Goal: Task Accomplishment & Management: Use online tool/utility

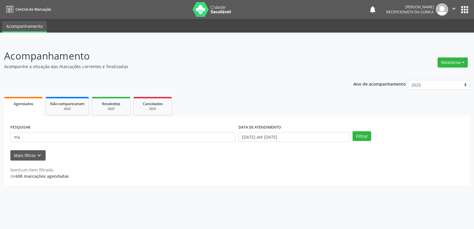
type input "m"
click at [361, 136] on button "Filtrar" at bounding box center [362, 136] width 19 height 10
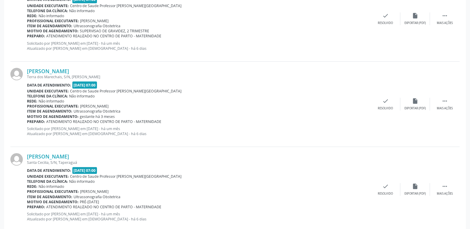
scroll to position [1263, 0]
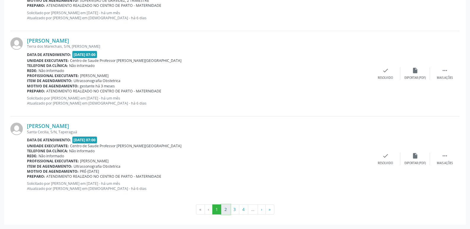
click at [228, 209] on button "2" at bounding box center [225, 209] width 9 height 10
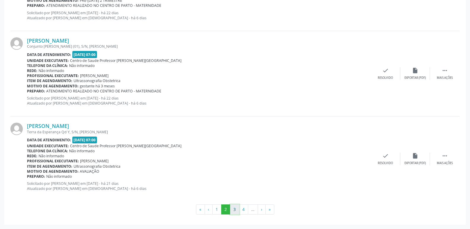
click at [236, 211] on button "3" at bounding box center [234, 209] width 9 height 10
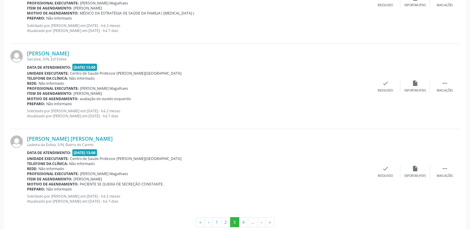
scroll to position [1270, 0]
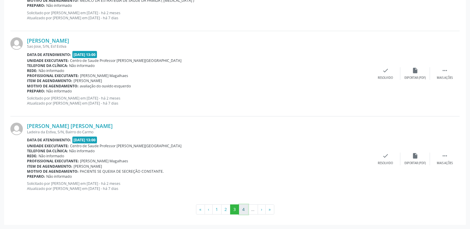
click at [247, 212] on button "4" at bounding box center [243, 209] width 9 height 10
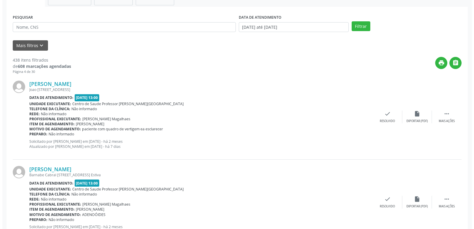
scroll to position [119, 0]
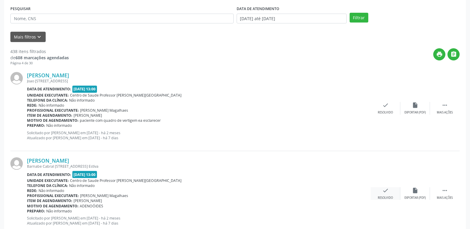
click at [387, 191] on icon "check" at bounding box center [385, 190] width 7 height 7
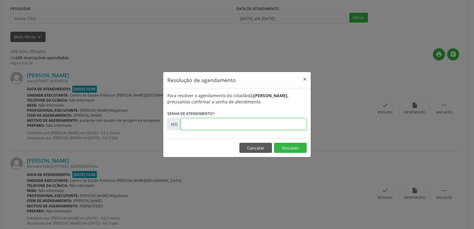
click at [187, 125] on input "text" at bounding box center [244, 124] width 126 height 12
type input "0"
type input "00003661"
click at [292, 147] on button "Resolver" at bounding box center [290, 148] width 33 height 10
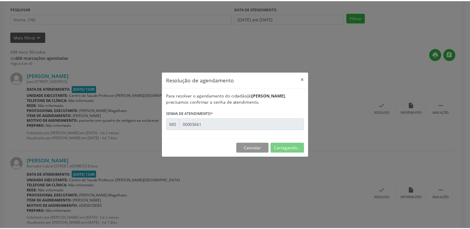
scroll to position [0, 0]
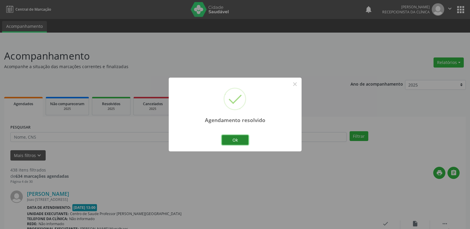
click at [241, 138] on button "Ok" at bounding box center [235, 140] width 27 height 10
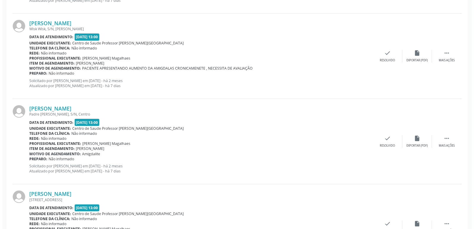
scroll to position [1215, 0]
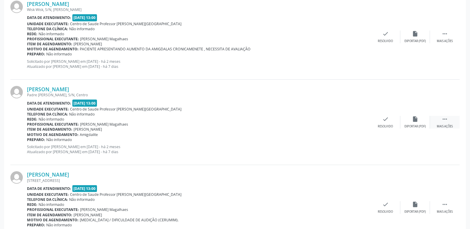
click at [444, 118] on icon "" at bounding box center [444, 119] width 7 height 7
click at [326, 119] on icon "insert_drive_file" at bounding box center [326, 119] width 7 height 7
click at [300, 122] on div "check Resolvido" at bounding box center [296, 122] width 30 height 13
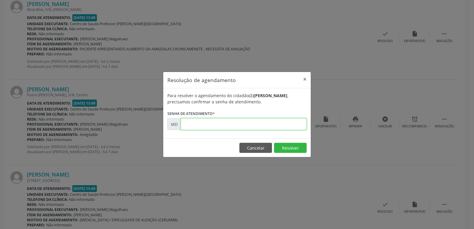
click at [190, 124] on input "text" at bounding box center [244, 124] width 126 height 12
type input "0"
type input "00005390"
click at [290, 148] on button "Resolver" at bounding box center [290, 148] width 33 height 10
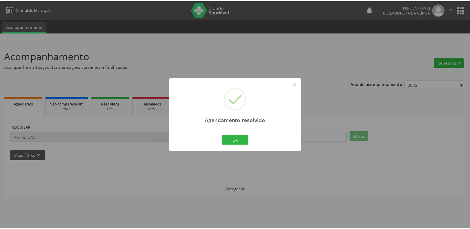
scroll to position [0, 0]
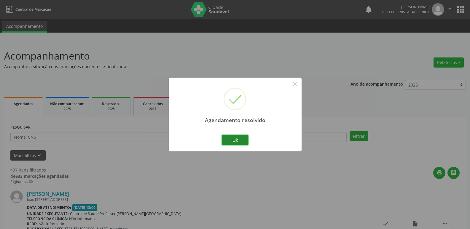
click at [231, 139] on button "Ok" at bounding box center [235, 140] width 27 height 10
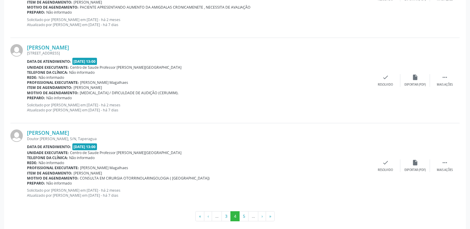
scroll to position [1263, 0]
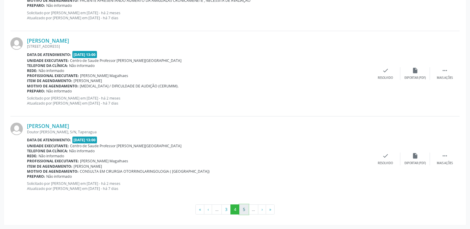
click at [243, 210] on button "5" at bounding box center [243, 209] width 9 height 10
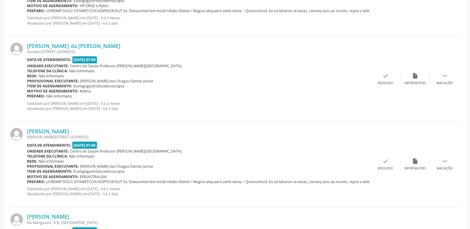
scroll to position [1276, 0]
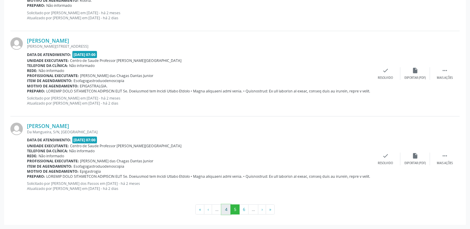
click at [225, 208] on button "4" at bounding box center [225, 209] width 9 height 10
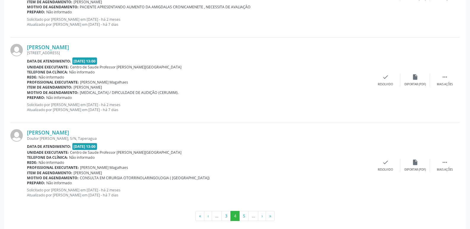
scroll to position [1263, 0]
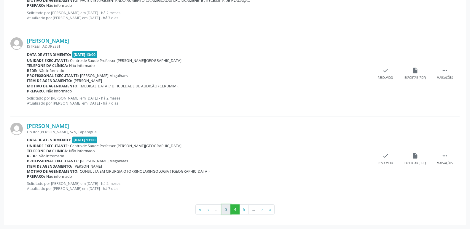
click at [226, 211] on button "3" at bounding box center [225, 209] width 9 height 10
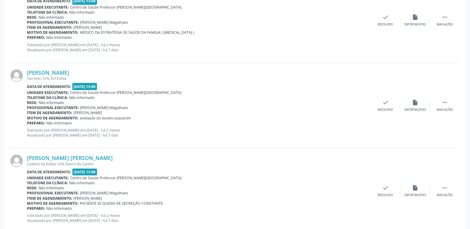
scroll to position [1270, 0]
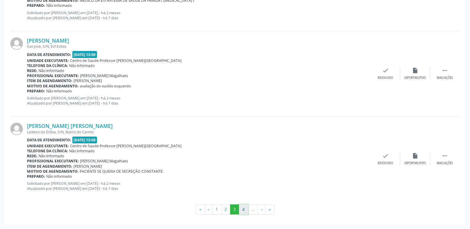
click at [242, 209] on button "4" at bounding box center [243, 209] width 9 height 10
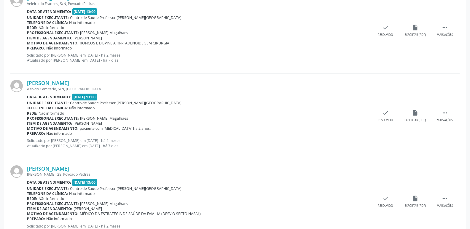
scroll to position [385, 0]
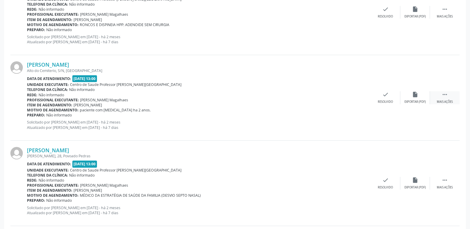
click at [446, 96] on icon "" at bounding box center [444, 94] width 7 height 7
click at [325, 95] on icon "insert_drive_file" at bounding box center [326, 94] width 7 height 7
click at [444, 181] on icon "" at bounding box center [444, 180] width 7 height 7
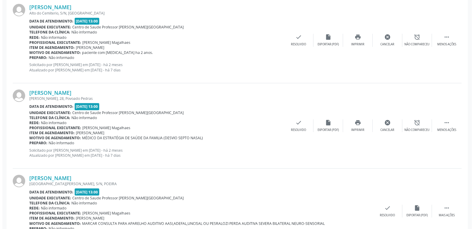
scroll to position [444, 0]
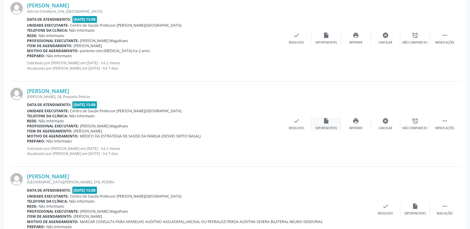
click at [325, 123] on icon "insert_drive_file" at bounding box center [326, 121] width 7 height 7
click at [296, 119] on icon "check" at bounding box center [296, 121] width 7 height 7
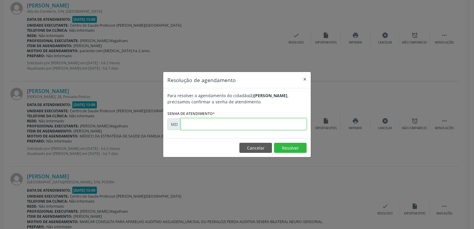
click at [185, 122] on input "text" at bounding box center [244, 124] width 126 height 12
type input "0"
type input "00004270"
click at [297, 150] on button "Resolver" at bounding box center [290, 148] width 33 height 10
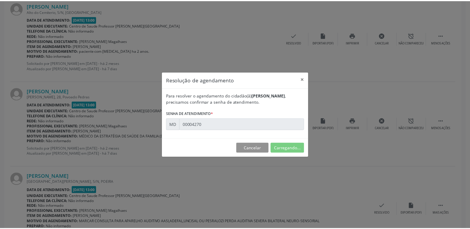
scroll to position [0, 0]
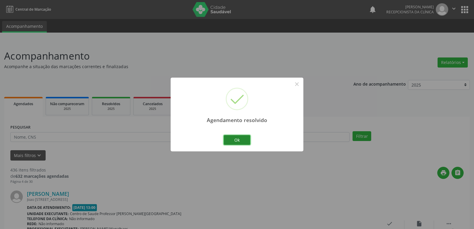
click at [242, 138] on button "Ok" at bounding box center [237, 140] width 27 height 10
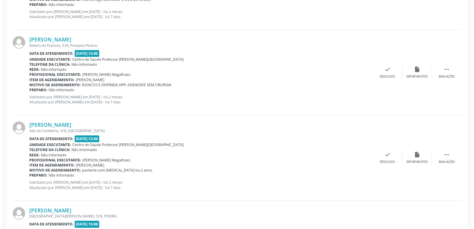
scroll to position [326, 0]
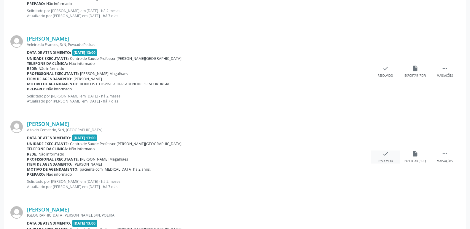
click at [386, 156] on icon "check" at bounding box center [385, 154] width 7 height 7
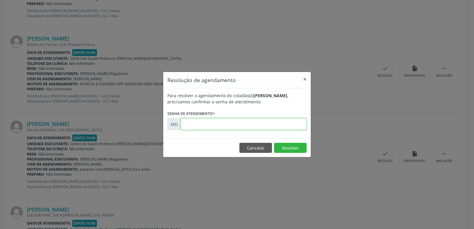
click at [194, 128] on input "text" at bounding box center [244, 124] width 126 height 12
type input "0"
click at [282, 147] on button "Resolver" at bounding box center [290, 148] width 33 height 10
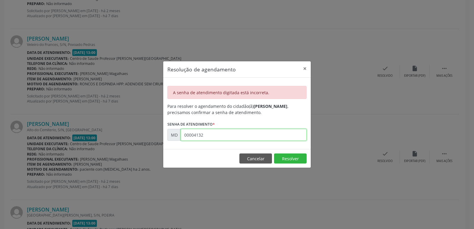
click at [207, 137] on input "00004132" at bounding box center [244, 135] width 126 height 12
type input "00004131"
click at [298, 158] on button "Resolver" at bounding box center [290, 158] width 33 height 10
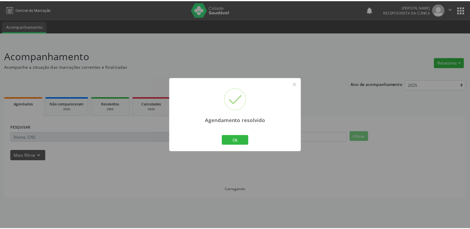
scroll to position [0, 0]
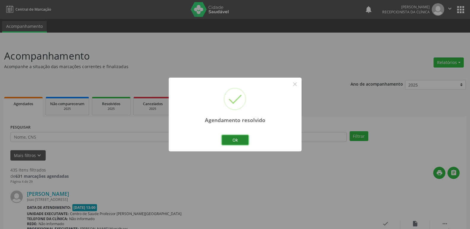
click at [244, 138] on button "Ok" at bounding box center [235, 140] width 27 height 10
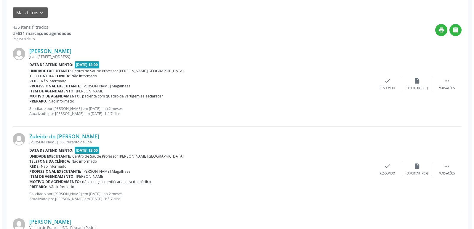
scroll to position [148, 0]
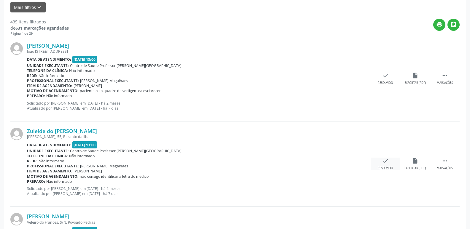
click at [383, 162] on icon "check" at bounding box center [385, 161] width 7 height 7
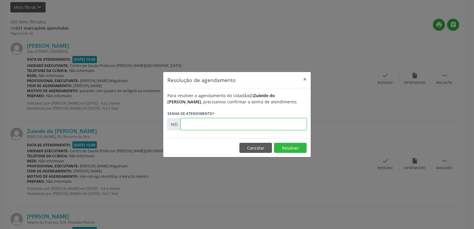
click at [190, 126] on input "text" at bounding box center [244, 124] width 126 height 12
type input "0"
type input "00003767"
click at [285, 147] on button "Resolver" at bounding box center [290, 148] width 33 height 10
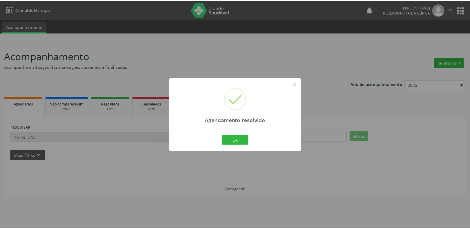
scroll to position [0, 0]
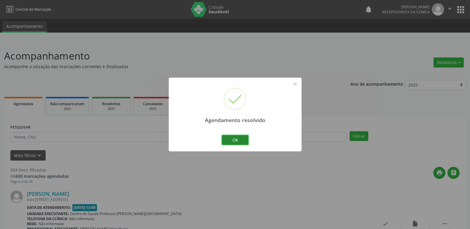
click at [238, 139] on button "Ok" at bounding box center [235, 140] width 27 height 10
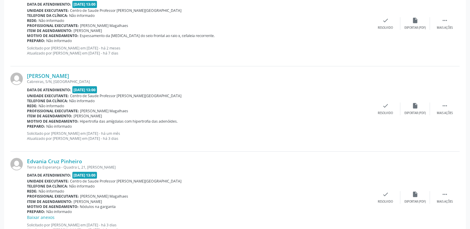
scroll to position [1270, 0]
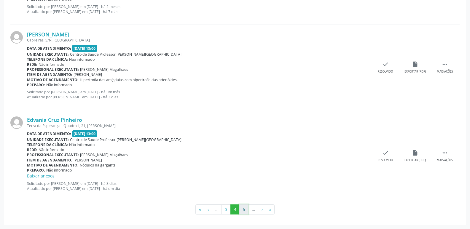
click at [247, 209] on button "5" at bounding box center [243, 209] width 9 height 10
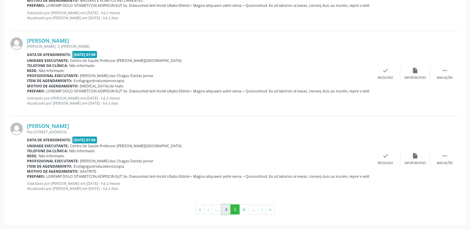
click at [224, 211] on button "4" at bounding box center [225, 209] width 9 height 10
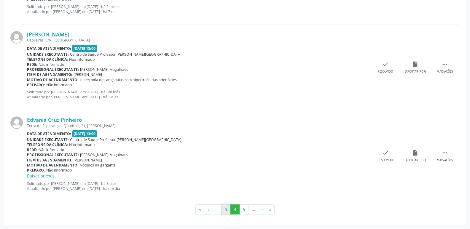
click at [224, 209] on button "3" at bounding box center [225, 209] width 9 height 10
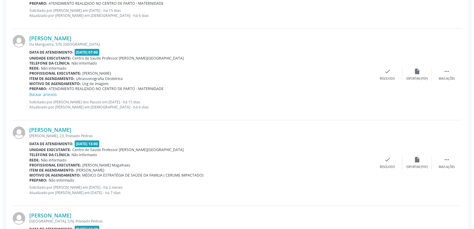
scroll to position [1037, 0]
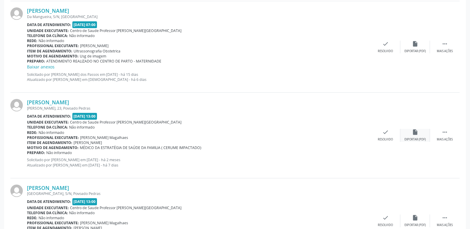
click at [407, 136] on div "insert_drive_file Exportar (PDF)" at bounding box center [415, 135] width 30 height 13
click at [386, 133] on icon "check" at bounding box center [385, 132] width 7 height 7
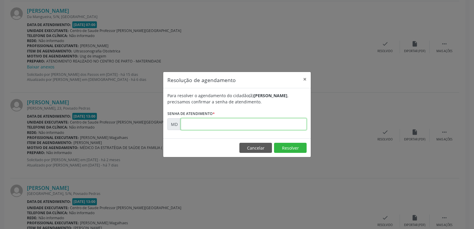
click at [181, 123] on input "text" at bounding box center [244, 124] width 126 height 12
type input "0"
type input "00003305"
click at [289, 146] on button "Resolver" at bounding box center [290, 148] width 33 height 10
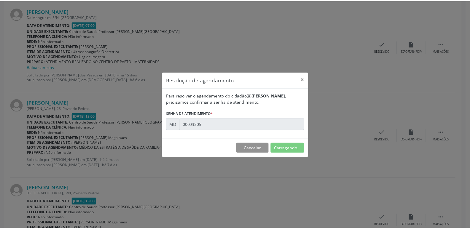
scroll to position [0, 0]
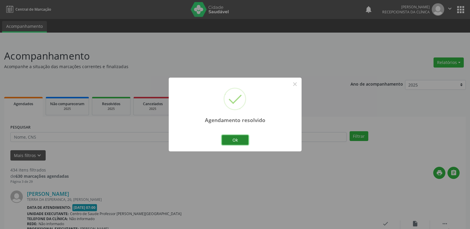
click at [242, 142] on button "Ok" at bounding box center [235, 140] width 27 height 10
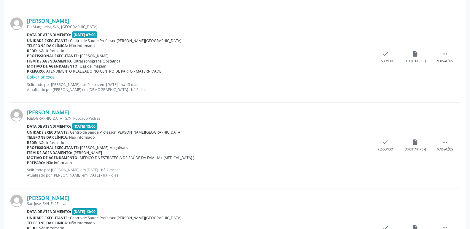
scroll to position [1037, 0]
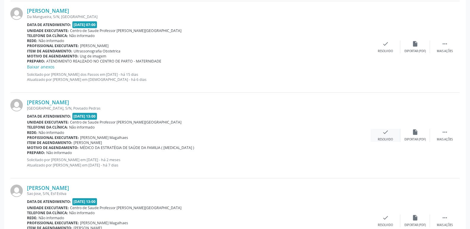
click at [388, 134] on icon "check" at bounding box center [385, 132] width 7 height 7
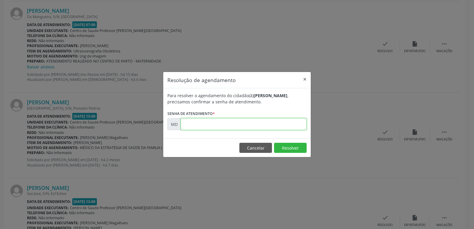
click at [198, 122] on input "text" at bounding box center [244, 124] width 126 height 12
type input "0"
type input "00004270"
click at [298, 144] on button "Resolver" at bounding box center [290, 148] width 33 height 10
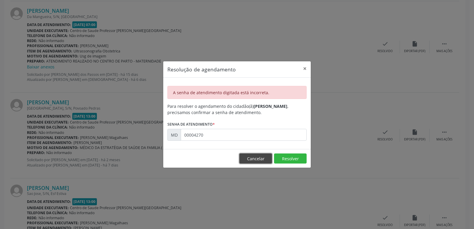
click at [253, 158] on button "Cancelar" at bounding box center [255, 158] width 33 height 10
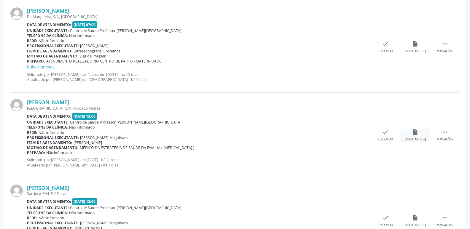
click at [418, 135] on icon "insert_drive_file" at bounding box center [415, 132] width 7 height 7
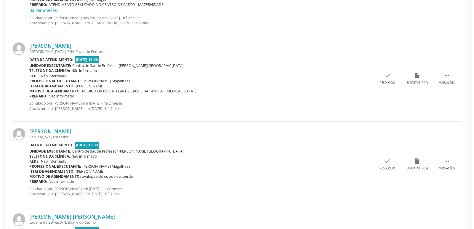
scroll to position [1126, 0]
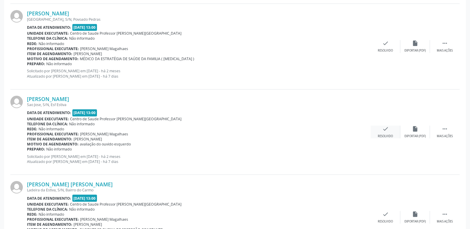
click at [386, 131] on icon "check" at bounding box center [385, 129] width 7 height 7
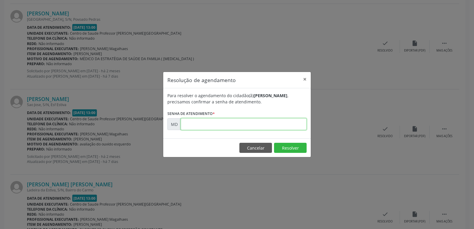
click at [187, 124] on input "text" at bounding box center [244, 124] width 126 height 12
type input "0"
type input "00003356"
click at [296, 148] on button "Resolver" at bounding box center [290, 148] width 33 height 10
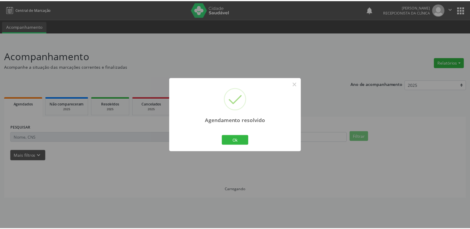
scroll to position [0, 0]
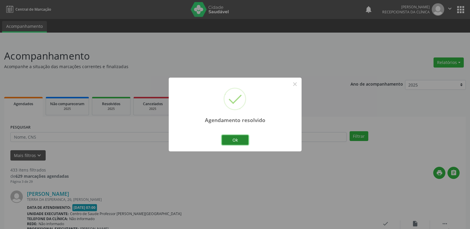
click at [236, 143] on button "Ok" at bounding box center [235, 140] width 27 height 10
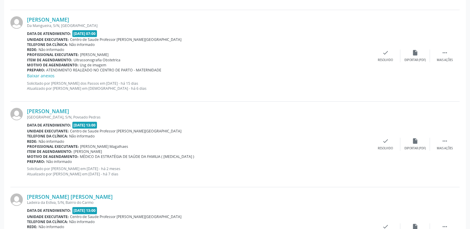
scroll to position [1037, 0]
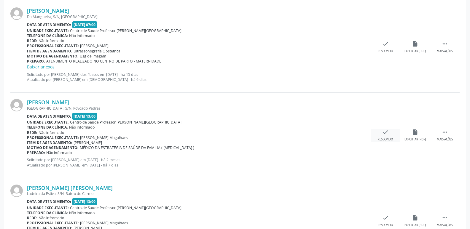
click at [385, 135] on icon "check" at bounding box center [385, 132] width 7 height 7
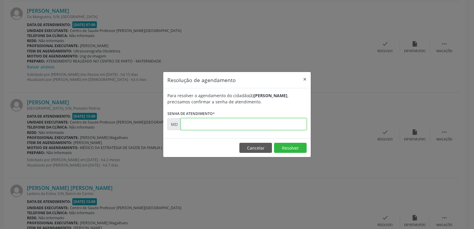
drag, startPoint x: 187, startPoint y: 124, endPoint x: 178, endPoint y: 128, distance: 9.5
click at [187, 124] on input "text" at bounding box center [244, 124] width 126 height 12
type input "0"
click at [300, 148] on button "Resolver" at bounding box center [290, 148] width 33 height 10
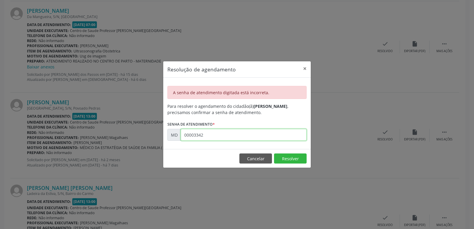
click at [207, 134] on input "00003342" at bounding box center [244, 135] width 126 height 12
type input "0"
click at [252, 156] on button "Cancelar" at bounding box center [255, 158] width 33 height 10
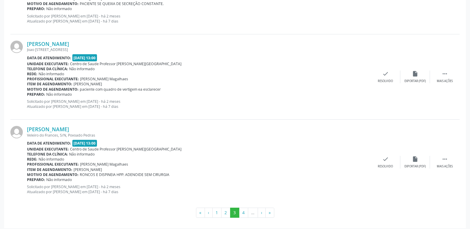
scroll to position [1270, 0]
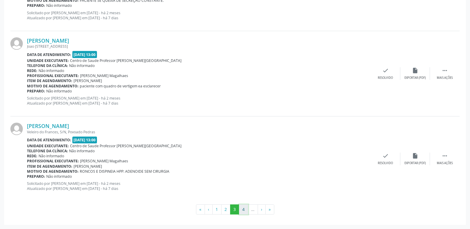
click at [242, 209] on button "4" at bounding box center [243, 209] width 9 height 10
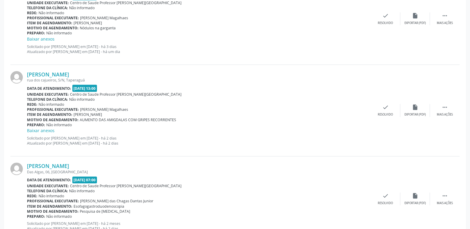
scroll to position [1276, 0]
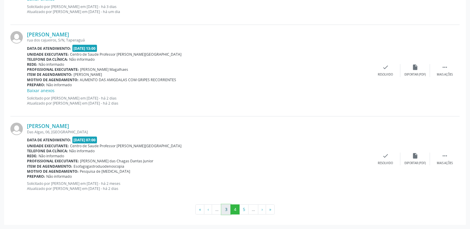
click at [225, 212] on button "3" at bounding box center [225, 209] width 9 height 10
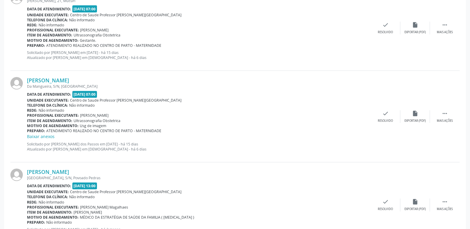
scroll to position [978, 0]
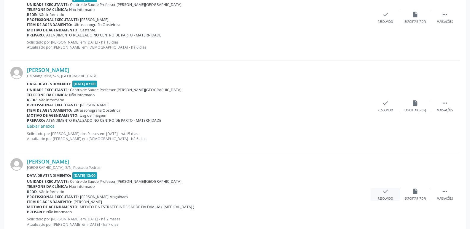
click at [388, 193] on icon "check" at bounding box center [385, 191] width 7 height 7
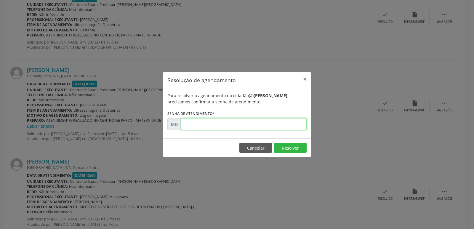
click at [200, 127] on input "text" at bounding box center [244, 124] width 126 height 12
type input "0"
click at [302, 78] on button "×" at bounding box center [305, 79] width 12 height 15
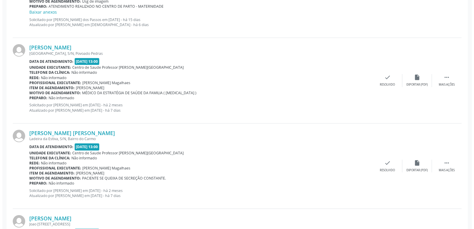
scroll to position [1096, 0]
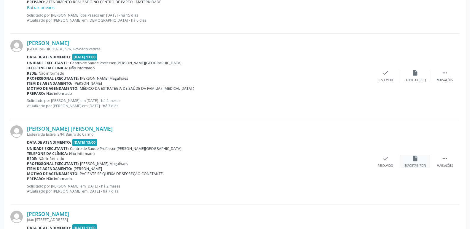
click at [415, 157] on icon "insert_drive_file" at bounding box center [415, 158] width 7 height 7
click at [389, 157] on div "check Resolvido" at bounding box center [385, 161] width 30 height 13
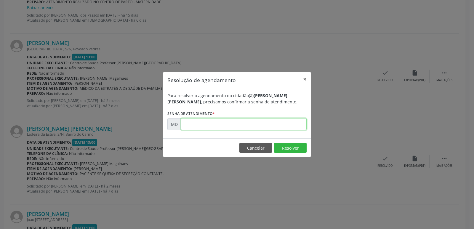
click at [203, 123] on input "text" at bounding box center [244, 124] width 126 height 12
type input "0"
type input "00003384"
click at [287, 150] on button "Resolver" at bounding box center [290, 148] width 33 height 10
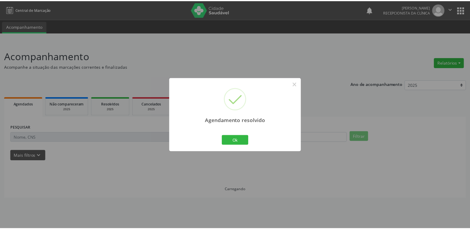
scroll to position [0, 0]
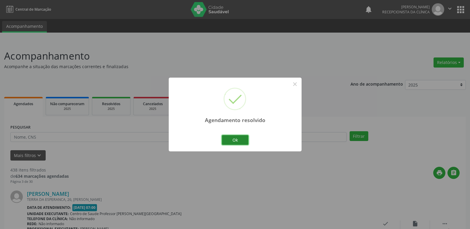
click at [230, 143] on button "Ok" at bounding box center [235, 140] width 27 height 10
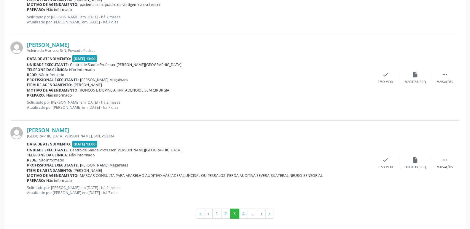
scroll to position [1270, 0]
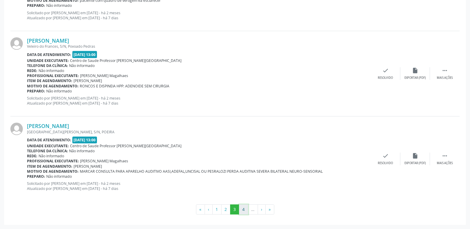
click at [244, 211] on button "4" at bounding box center [243, 209] width 9 height 10
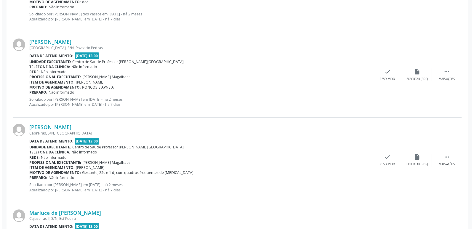
scroll to position [326, 0]
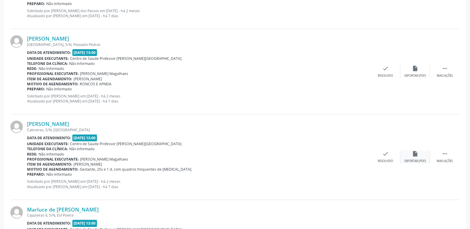
click at [414, 152] on icon "insert_drive_file" at bounding box center [415, 154] width 7 height 7
click at [391, 155] on div "check Resolvido" at bounding box center [385, 157] width 30 height 13
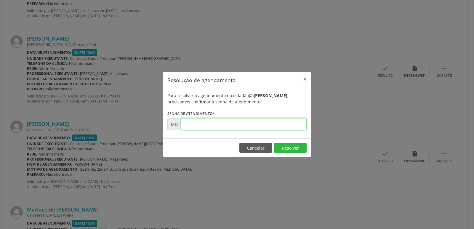
click at [209, 130] on input "text" at bounding box center [244, 124] width 126 height 12
type input "0"
type input "00004529"
click at [282, 149] on button "Resolver" at bounding box center [290, 148] width 33 height 10
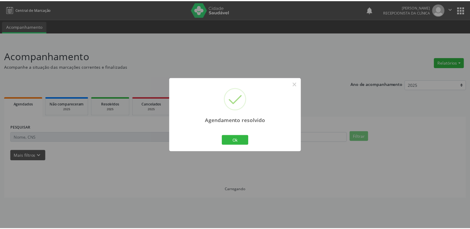
scroll to position [0, 0]
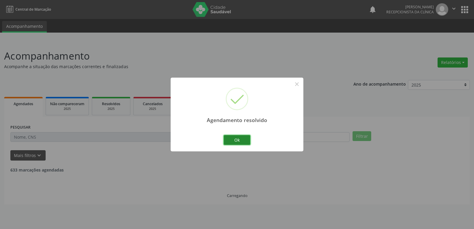
click at [242, 140] on button "Ok" at bounding box center [237, 140] width 27 height 10
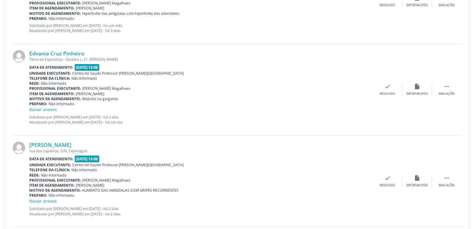
scroll to position [978, 0]
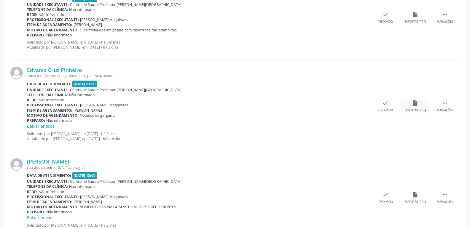
click at [416, 105] on icon "insert_drive_file" at bounding box center [415, 103] width 7 height 7
click at [387, 108] on div "Resolvido" at bounding box center [384, 110] width 15 height 4
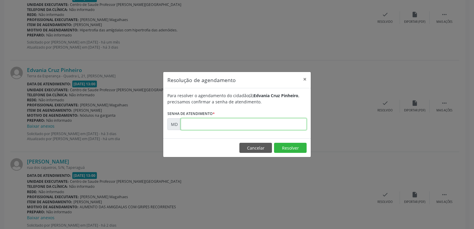
click at [186, 125] on input "text" at bounding box center [244, 124] width 126 height 12
type input "0"
type input "00012020"
click at [292, 151] on button "Resolver" at bounding box center [290, 148] width 33 height 10
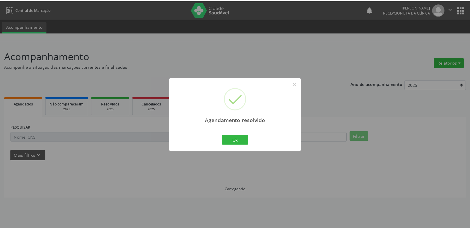
scroll to position [0, 0]
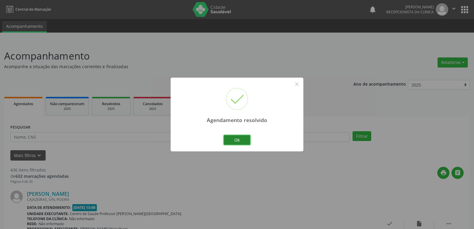
click at [237, 141] on button "Ok" at bounding box center [237, 140] width 27 height 10
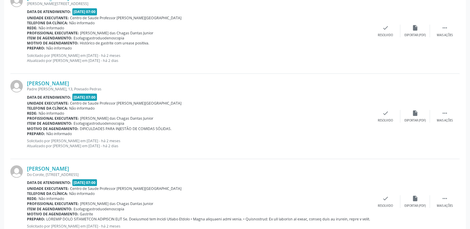
scroll to position [1270, 0]
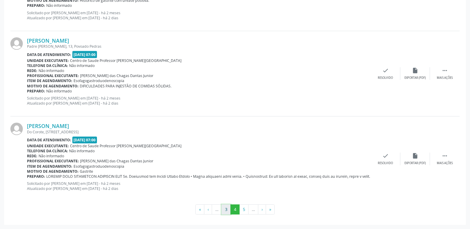
click at [226, 207] on button "3" at bounding box center [225, 209] width 9 height 10
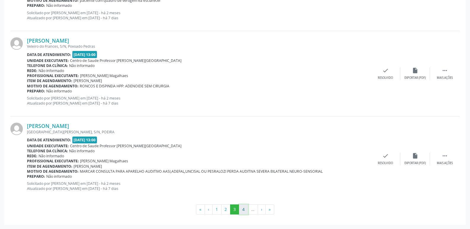
click at [242, 207] on button "4" at bounding box center [243, 209] width 9 height 10
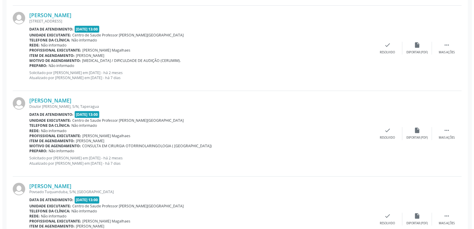
scroll to position [711, 0]
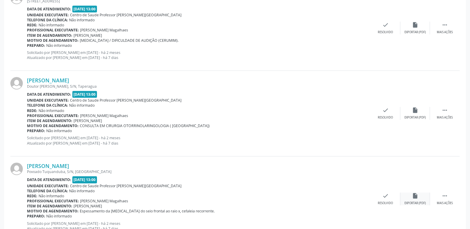
click at [412, 196] on icon "insert_drive_file" at bounding box center [415, 196] width 7 height 7
click at [382, 200] on div "check Resolvido" at bounding box center [385, 199] width 30 height 13
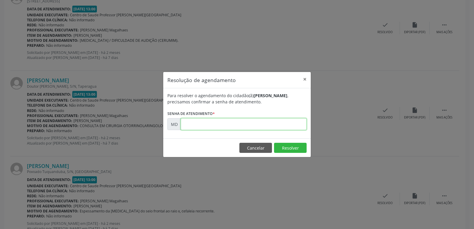
click at [192, 121] on input "text" at bounding box center [244, 124] width 126 height 12
type input "0"
type input "00005705"
click at [288, 145] on button "Resolver" at bounding box center [290, 148] width 33 height 10
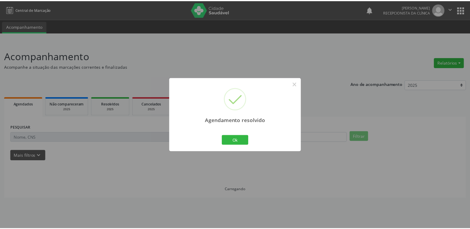
scroll to position [0, 0]
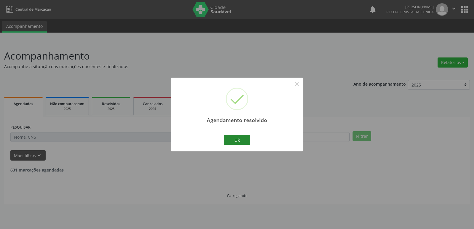
click at [239, 142] on button "Ok" at bounding box center [237, 140] width 27 height 10
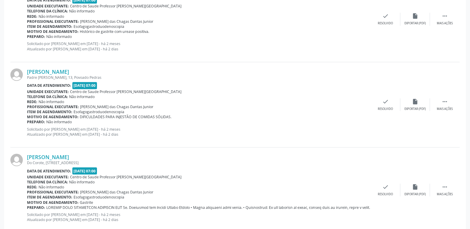
scroll to position [1270, 0]
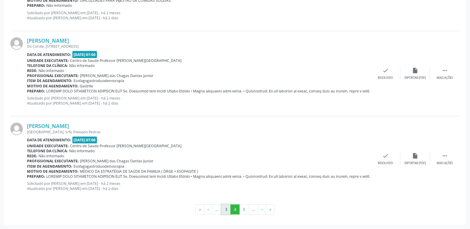
click at [226, 208] on button "3" at bounding box center [225, 209] width 9 height 10
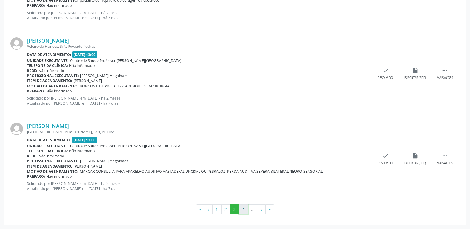
click at [243, 209] on button "4" at bounding box center [243, 209] width 9 height 10
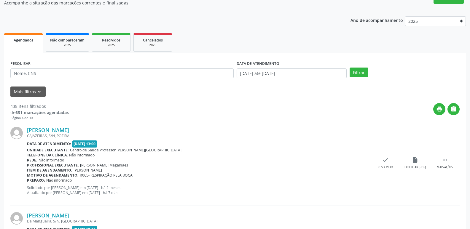
scroll to position [59, 0]
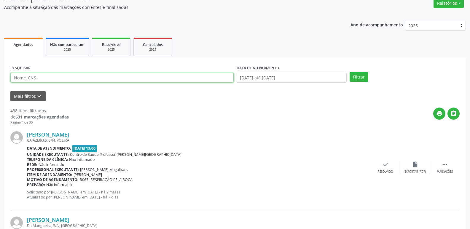
click at [89, 76] on input "text" at bounding box center [121, 78] width 223 height 10
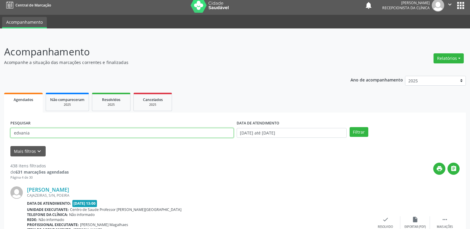
scroll to position [0, 0]
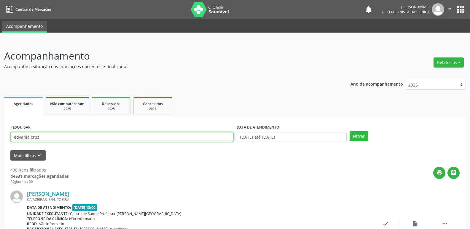
type input "edvania cruz"
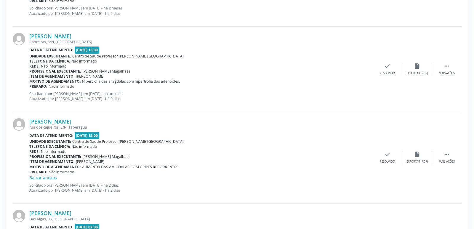
scroll to position [859, 0]
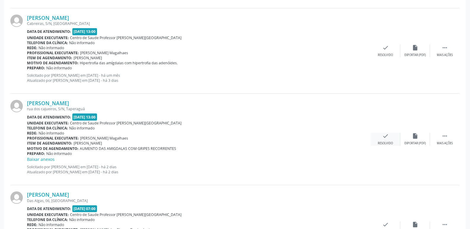
click at [385, 141] on div "Resolvido" at bounding box center [384, 143] width 15 height 4
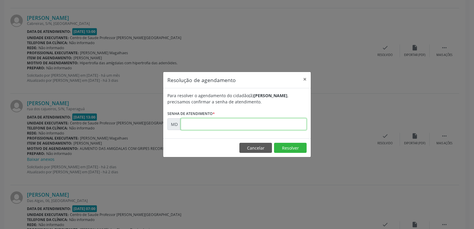
click at [212, 126] on input "text" at bounding box center [244, 124] width 126 height 12
type input "0"
type input "00012320"
click at [292, 146] on button "Resolver" at bounding box center [290, 148] width 33 height 10
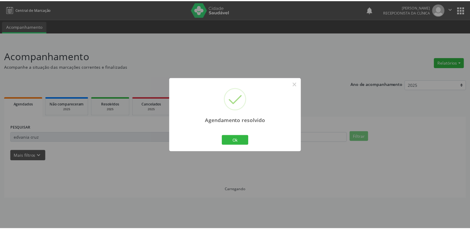
scroll to position [0, 0]
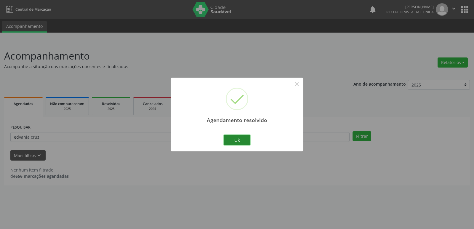
click at [242, 142] on button "Ok" at bounding box center [237, 140] width 27 height 10
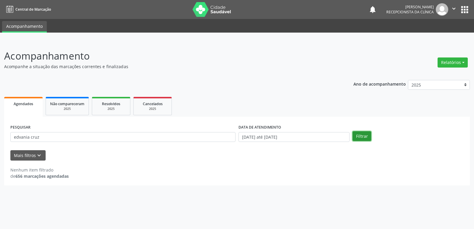
click at [361, 137] on button "Filtrar" at bounding box center [362, 136] width 19 height 10
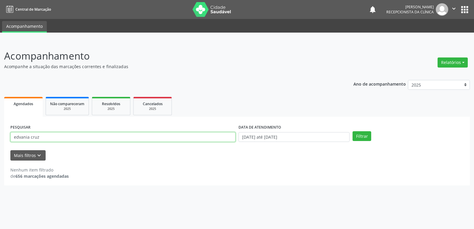
click at [40, 138] on input "edvania cruz" at bounding box center [122, 137] width 225 height 10
type input "e"
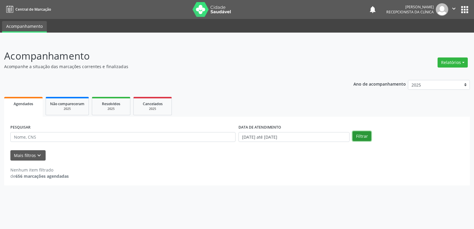
click at [367, 135] on button "Filtrar" at bounding box center [362, 136] width 19 height 10
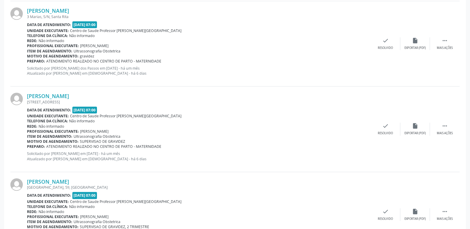
scroll to position [1245, 0]
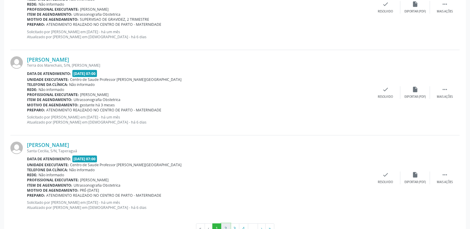
click at [224, 226] on button "2" at bounding box center [225, 228] width 9 height 10
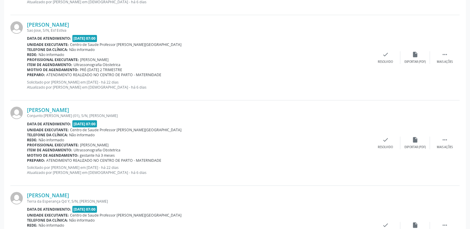
scroll to position [1263, 0]
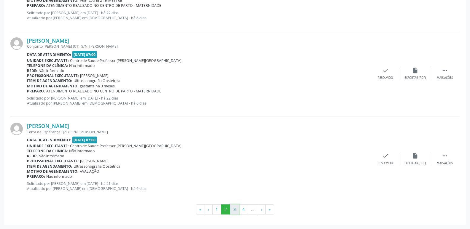
click at [235, 210] on button "3" at bounding box center [234, 209] width 9 height 10
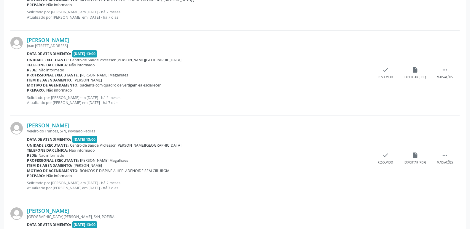
scroll to position [1185, 0]
click at [444, 71] on icon "" at bounding box center [444, 69] width 7 height 7
click at [416, 72] on icon "alarm_off" at bounding box center [415, 69] width 7 height 7
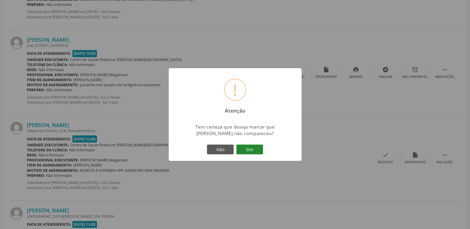
click at [242, 151] on button "Sim" at bounding box center [249, 150] width 27 height 10
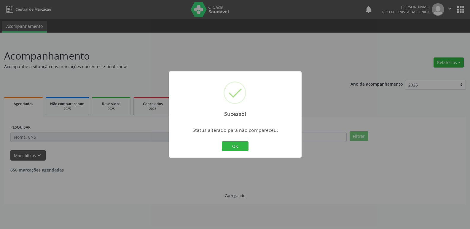
scroll to position [0, 0]
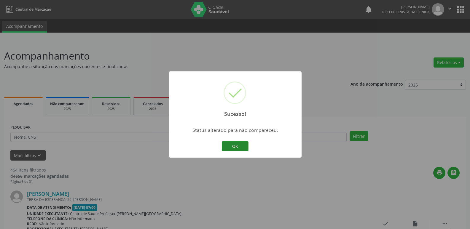
click at [242, 143] on button "OK" at bounding box center [235, 146] width 27 height 10
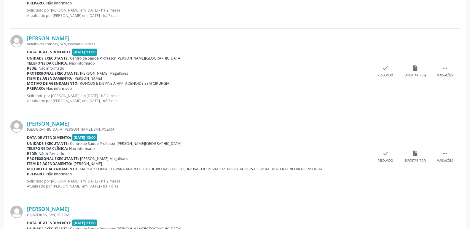
scroll to position [1185, 0]
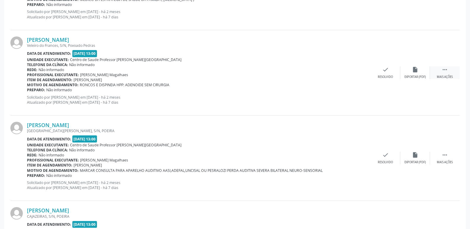
click at [440, 75] on div "Mais ações" at bounding box center [444, 77] width 16 height 4
click at [420, 72] on div "alarm_off Não compareceu" at bounding box center [415, 72] width 30 height 13
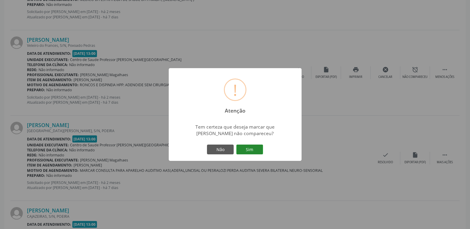
click at [246, 150] on button "Sim" at bounding box center [249, 150] width 27 height 10
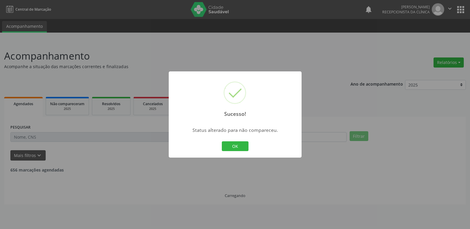
scroll to position [0, 0]
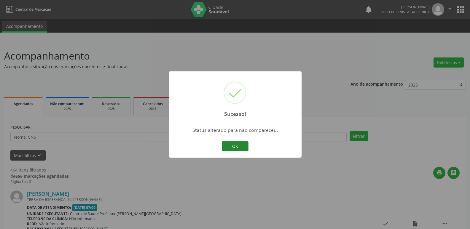
click at [244, 150] on button "OK" at bounding box center [235, 146] width 27 height 10
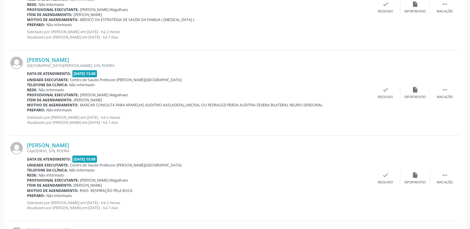
scroll to position [1156, 0]
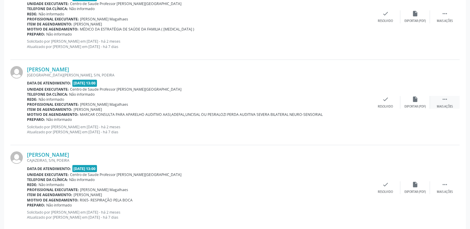
click at [445, 103] on div " Mais ações" at bounding box center [445, 102] width 30 height 13
click at [416, 101] on icon "alarm_off" at bounding box center [415, 99] width 7 height 7
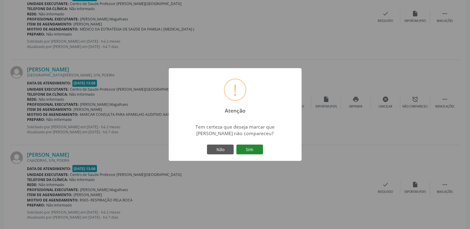
click at [251, 149] on button "Sim" at bounding box center [249, 150] width 27 height 10
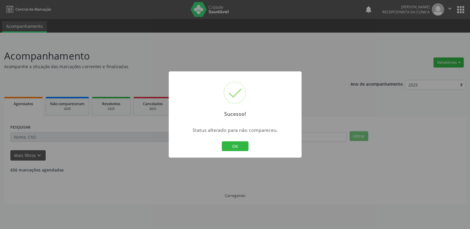
scroll to position [0, 0]
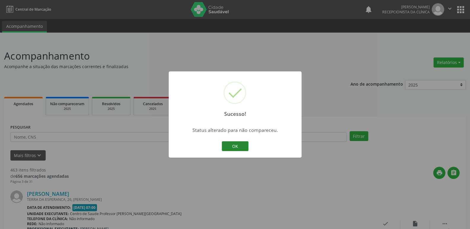
click at [247, 148] on button "OK" at bounding box center [235, 146] width 27 height 10
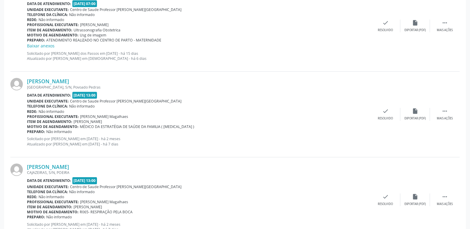
scroll to position [1062, 0]
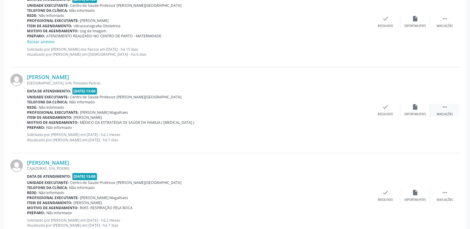
click at [443, 108] on icon "" at bounding box center [444, 107] width 7 height 7
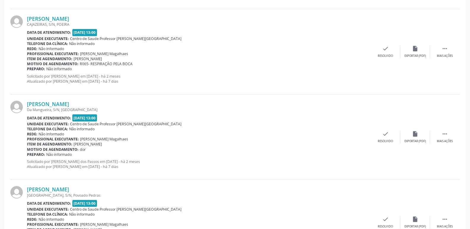
scroll to position [1210, 0]
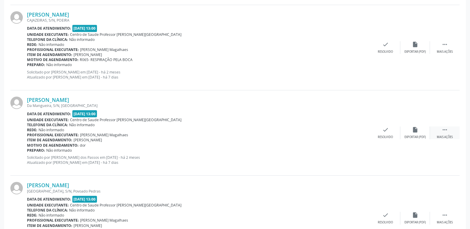
click at [444, 135] on div "Mais ações" at bounding box center [444, 137] width 16 height 4
click at [416, 134] on div "alarm_off Não compareceu" at bounding box center [415, 133] width 30 height 13
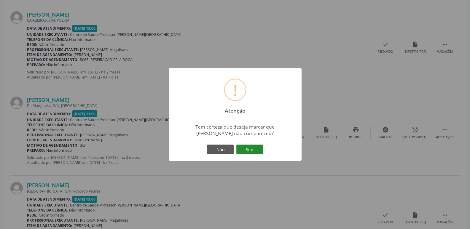
click at [250, 149] on button "Sim" at bounding box center [249, 150] width 27 height 10
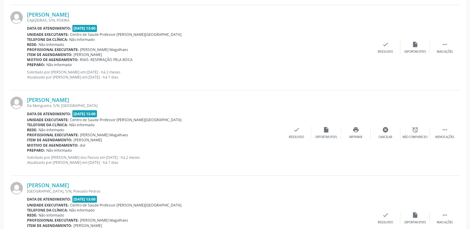
scroll to position [0, 0]
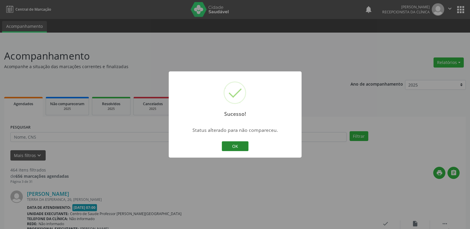
click at [244, 148] on button "OK" at bounding box center [235, 146] width 27 height 10
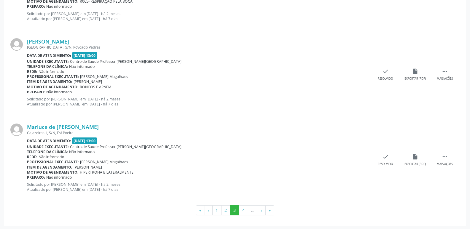
scroll to position [1270, 0]
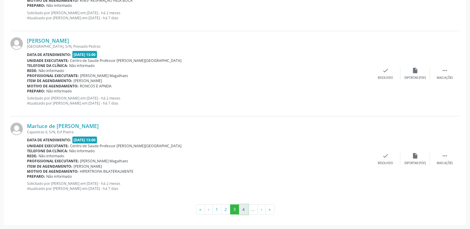
click at [241, 210] on button "4" at bounding box center [243, 209] width 9 height 10
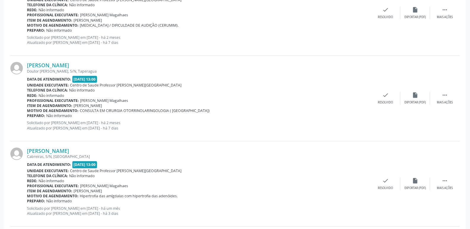
scroll to position [385, 0]
click at [446, 181] on icon "" at bounding box center [444, 180] width 7 height 7
click at [412, 179] on icon "alarm_off" at bounding box center [415, 180] width 7 height 7
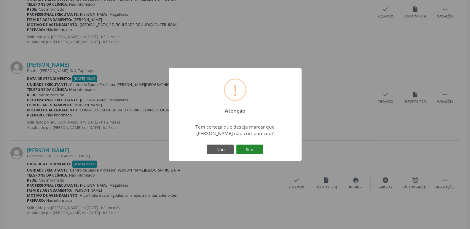
click at [256, 148] on button "Sim" at bounding box center [249, 150] width 27 height 10
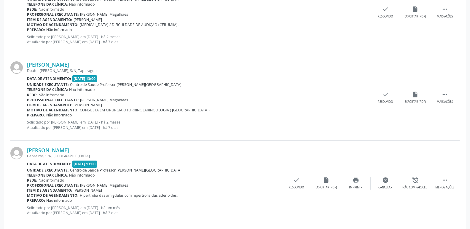
scroll to position [0, 0]
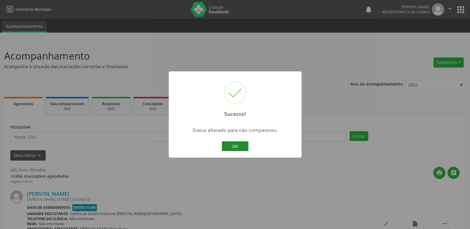
click at [240, 144] on button "OK" at bounding box center [235, 146] width 27 height 10
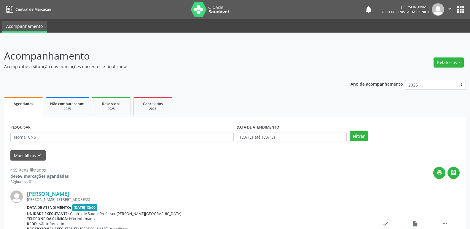
scroll to position [30, 0]
